Goal: Contribute content

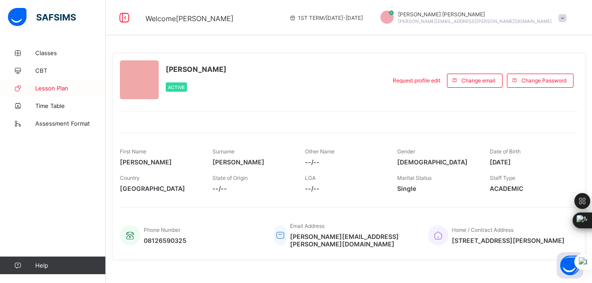
click at [65, 87] on span "Lesson Plan" at bounding box center [70, 88] width 71 height 7
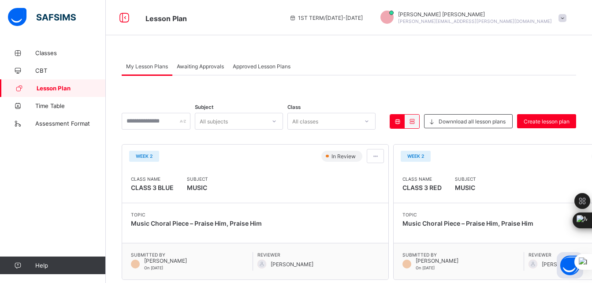
click at [268, 69] on span "Approved Lesson Plans" at bounding box center [262, 66] width 58 height 7
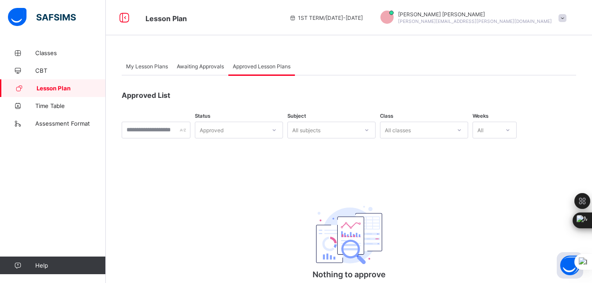
click at [199, 72] on div "Awaiting Approvals" at bounding box center [200, 66] width 56 height 18
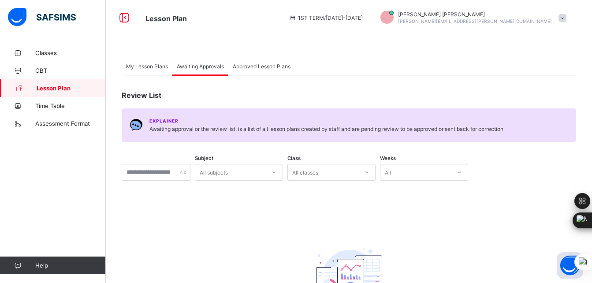
click at [147, 69] on span "My Lesson Plans" at bounding box center [147, 66] width 42 height 7
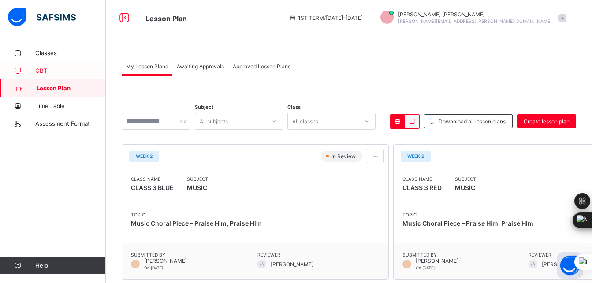
click at [73, 72] on span "CBT" at bounding box center [70, 70] width 71 height 7
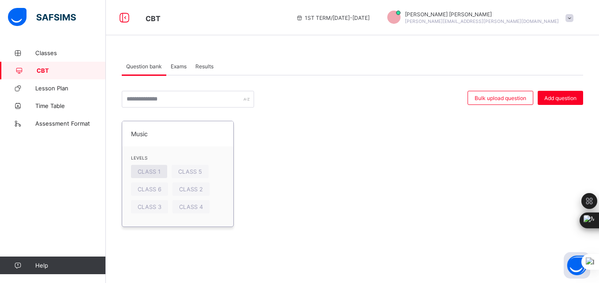
click at [153, 171] on span "CLASS 1" at bounding box center [149, 171] width 23 height 7
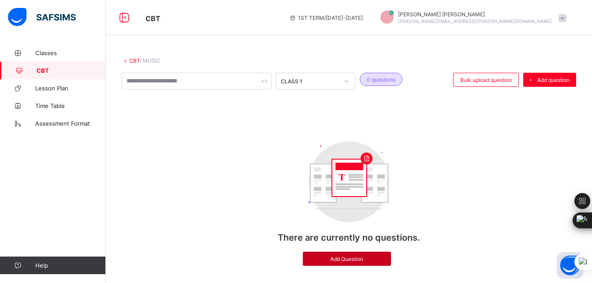
click at [363, 257] on span "Add Question" at bounding box center [346, 259] width 75 height 7
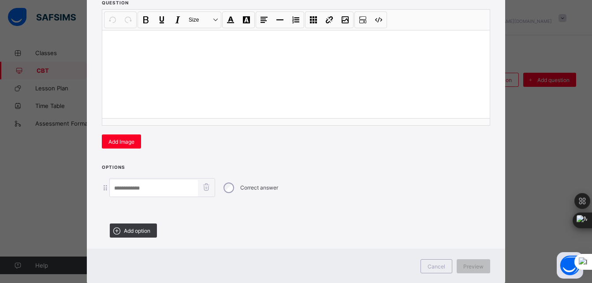
scroll to position [135, 0]
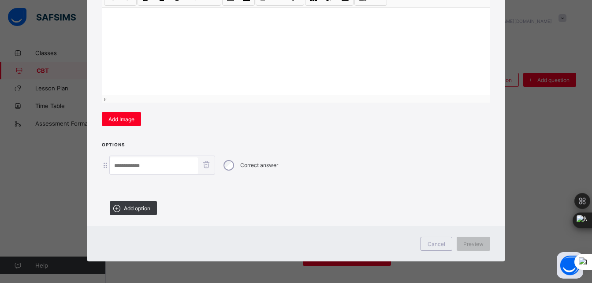
click at [103, 168] on div "Correct answer" at bounding box center [296, 165] width 388 height 19
click at [145, 208] on span "Add option" at bounding box center [137, 208] width 26 height 7
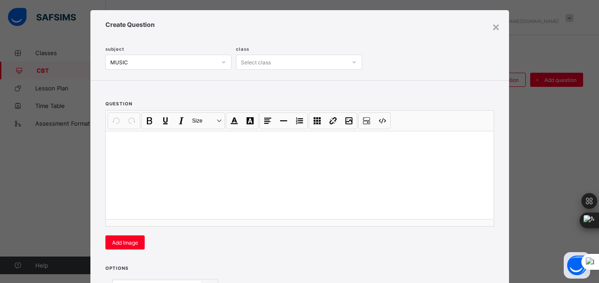
scroll to position [0, 0]
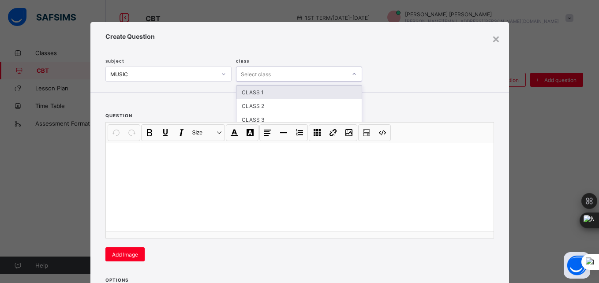
click at [353, 72] on icon at bounding box center [353, 74] width 5 height 9
click at [334, 93] on div "CLASS 1" at bounding box center [298, 93] width 125 height 14
